Goal: Find contact information: Find contact information

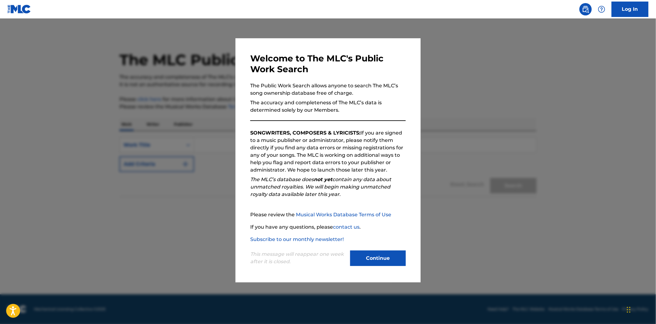
click at [373, 255] on button "Continue" at bounding box center [378, 258] width 56 height 15
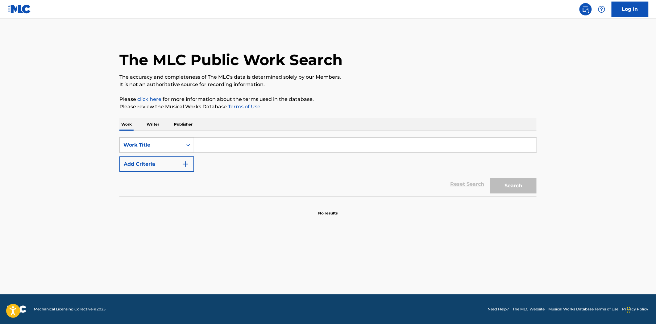
click at [153, 124] on p "Writer" at bounding box center [153, 124] width 16 height 13
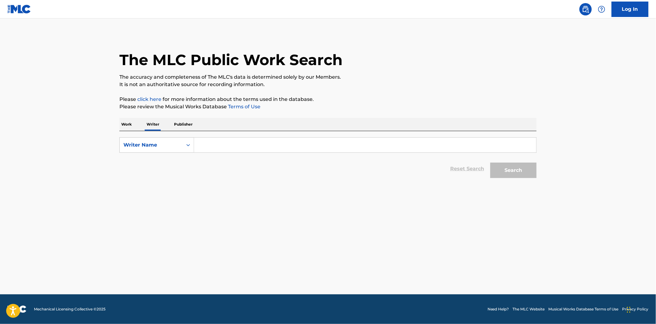
click at [209, 146] on input "Search Form" at bounding box center [365, 145] width 342 height 15
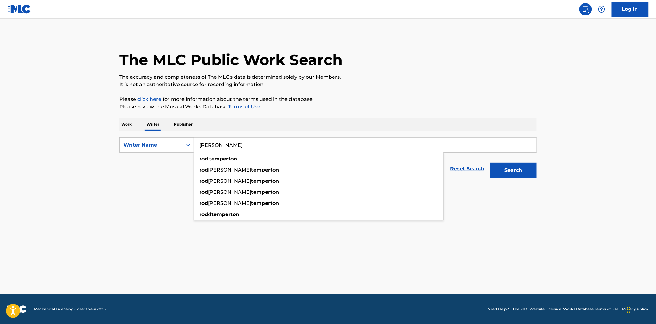
type input "rod temperton"
click at [490, 163] on button "Search" at bounding box center [513, 170] width 46 height 15
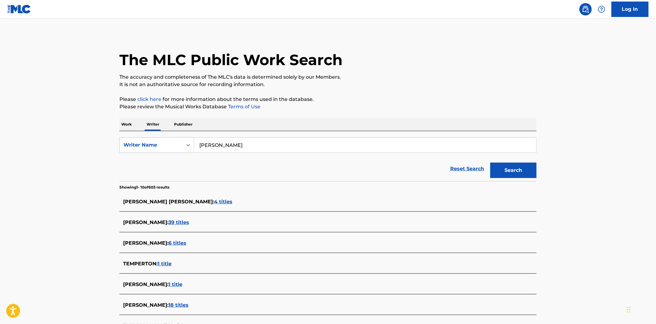
click at [178, 221] on span "39 titles" at bounding box center [178, 222] width 21 height 6
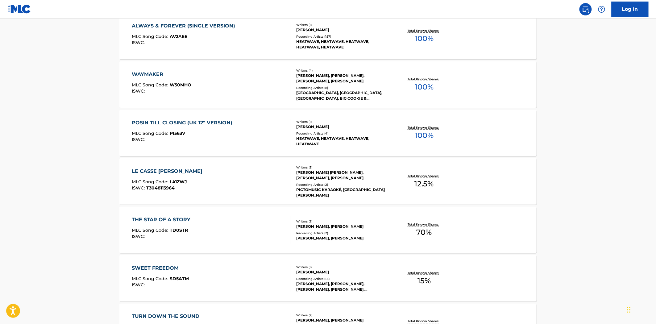
scroll to position [206, 0]
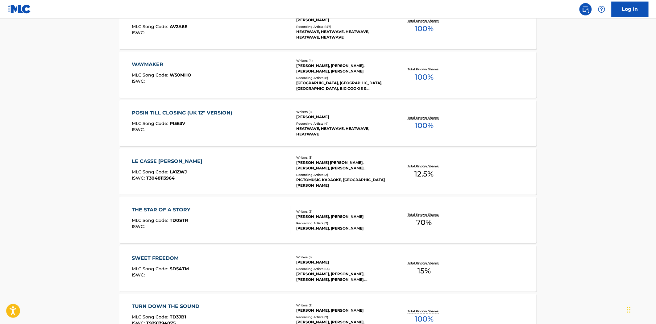
click at [13, 118] on main "The MLC Public Work Search The accuracy and completeness of The MLC's data is d…" at bounding box center [328, 166] width 656 height 707
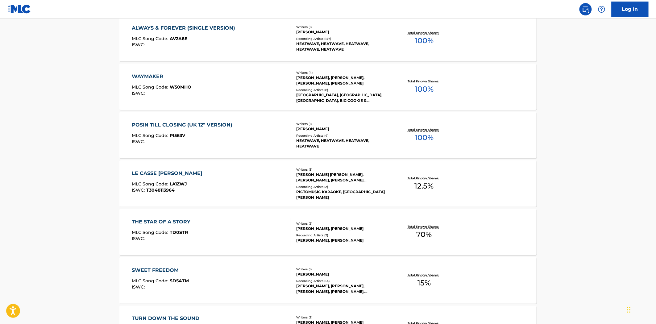
scroll to position [0, 0]
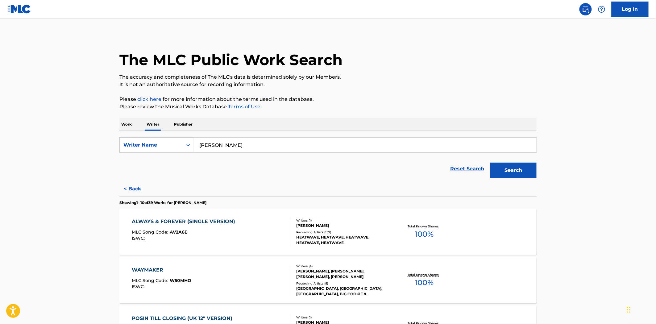
click at [128, 124] on p "Work" at bounding box center [126, 124] width 14 height 13
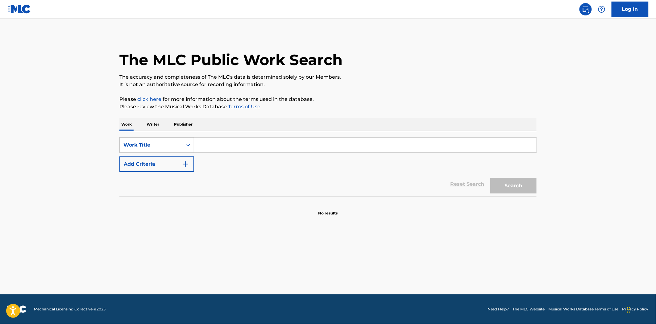
click at [205, 144] on input "Search Form" at bounding box center [365, 145] width 342 height 15
paste input "MASTER JAM, THE"
type input "MASTER JAM, THE"
click at [171, 163] on button "Add Criteria" at bounding box center [156, 163] width 75 height 15
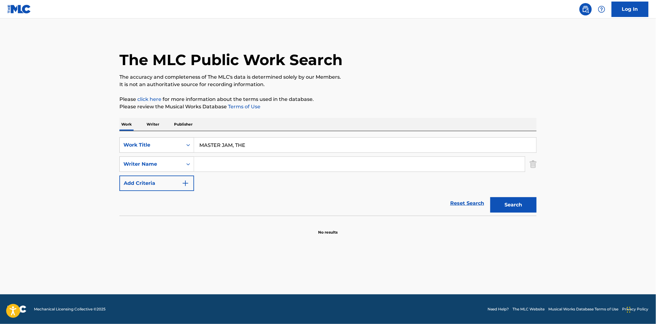
click at [214, 162] on input "Search Form" at bounding box center [359, 164] width 331 height 15
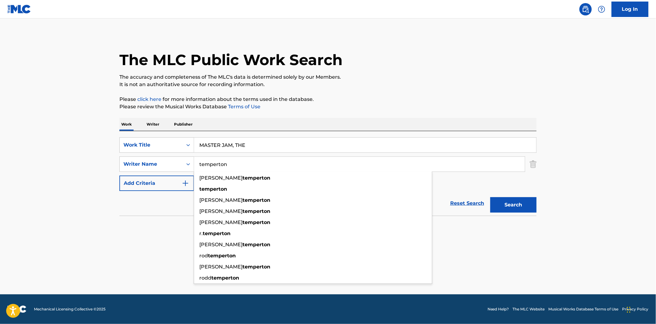
type input "temperton"
click at [490, 197] on button "Search" at bounding box center [513, 204] width 46 height 15
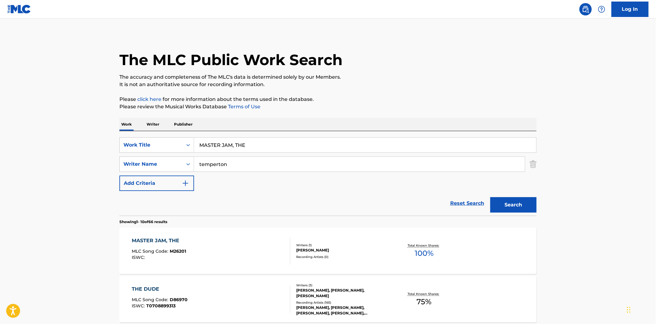
click at [303, 253] on div "Writers ( 1 ) ROD TEMPERTON Recording Artists ( 0 )" at bounding box center [339, 251] width 99 height 16
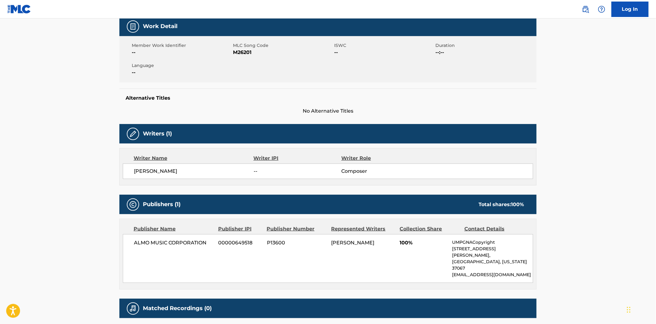
scroll to position [103, 0]
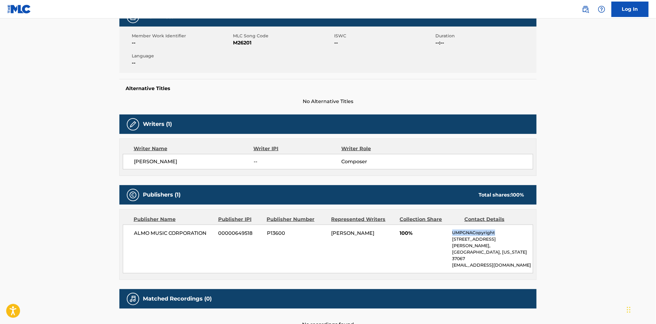
drag, startPoint x: 453, startPoint y: 232, endPoint x: 498, endPoint y: 234, distance: 45.1
click at [498, 234] on p "UMPGNACopyright" at bounding box center [492, 233] width 81 height 6
copy p "UMPGNACopyright"
drag, startPoint x: 453, startPoint y: 241, endPoint x: 524, endPoint y: 239, distance: 71.0
click at [524, 239] on p "1550 W. McEwen Drive, Unit 400," at bounding box center [492, 242] width 81 height 13
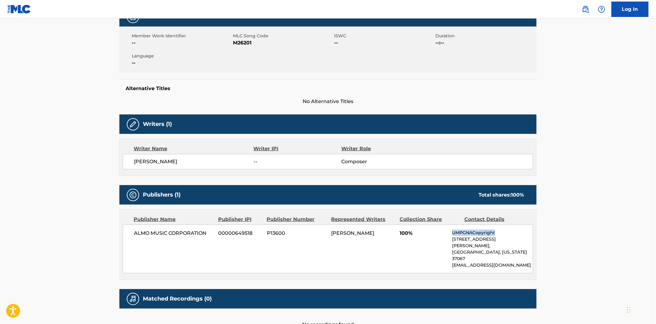
copy p "1550 W. McEwen Drive, Unit 400,"
drag, startPoint x: 453, startPoint y: 244, endPoint x: 510, endPoint y: 246, distance: 56.8
click at [510, 249] on p "Franklin, Tennessee 37067" at bounding box center [492, 255] width 81 height 13
copy p "Franklin, Tennessee 37067"
drag, startPoint x: 453, startPoint y: 252, endPoint x: 512, endPoint y: 253, distance: 59.6
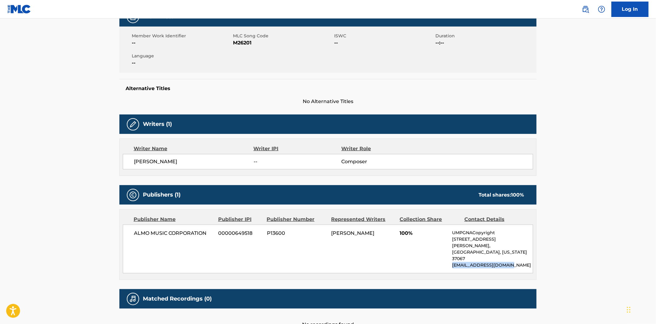
click at [512, 262] on p "NACopyright@umusic.com" at bounding box center [492, 265] width 81 height 6
copy p "NACopyright@umusic.com"
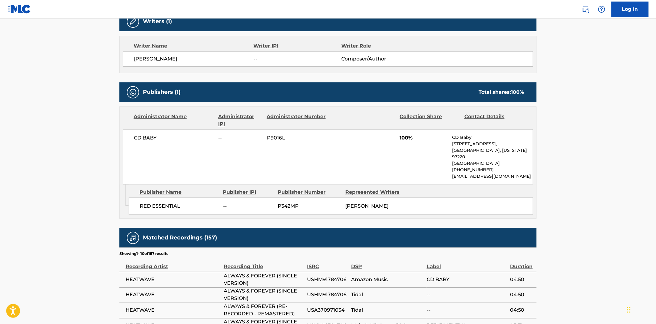
scroll to position [309, 0]
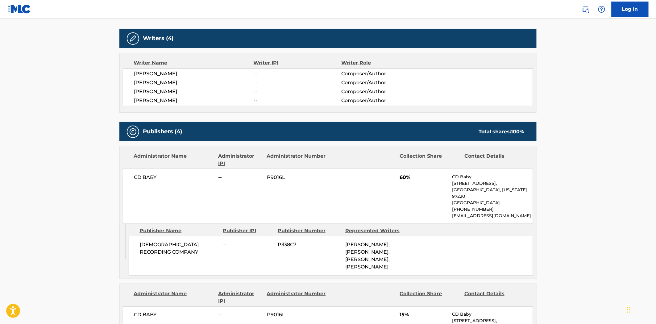
scroll to position [206, 0]
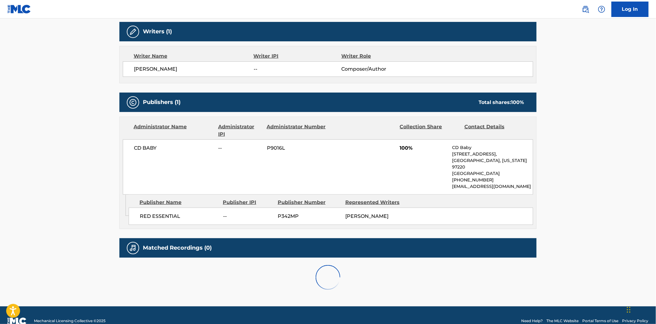
scroll to position [206, 0]
